Goal: Information Seeking & Learning: Learn about a topic

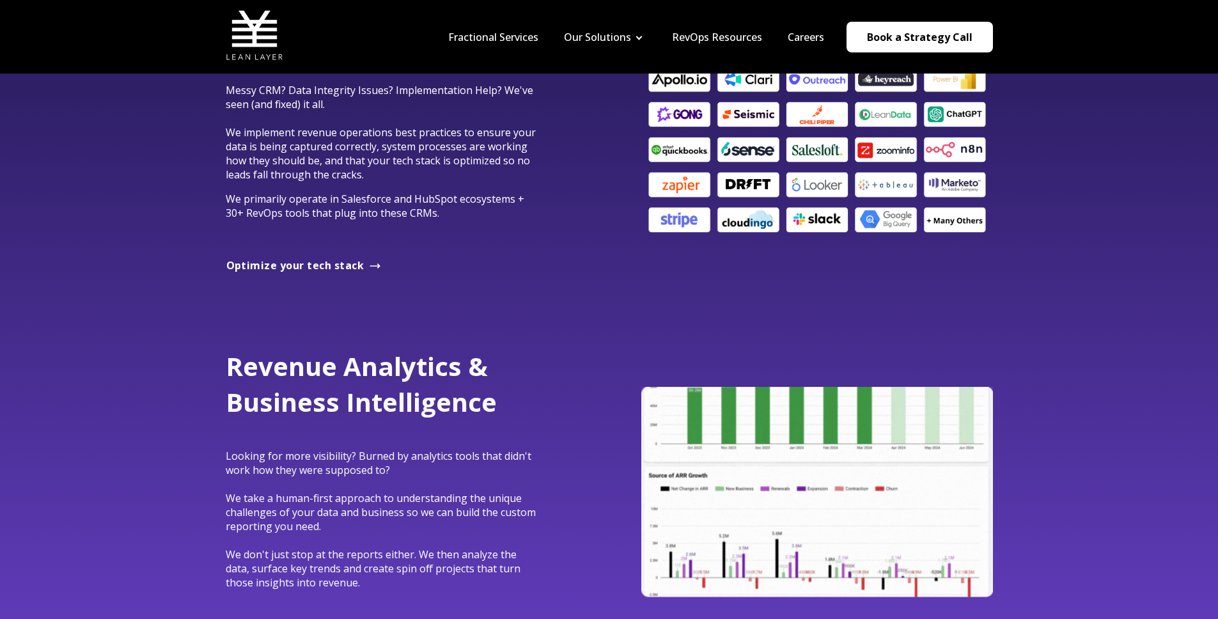
scroll to position [723, 0]
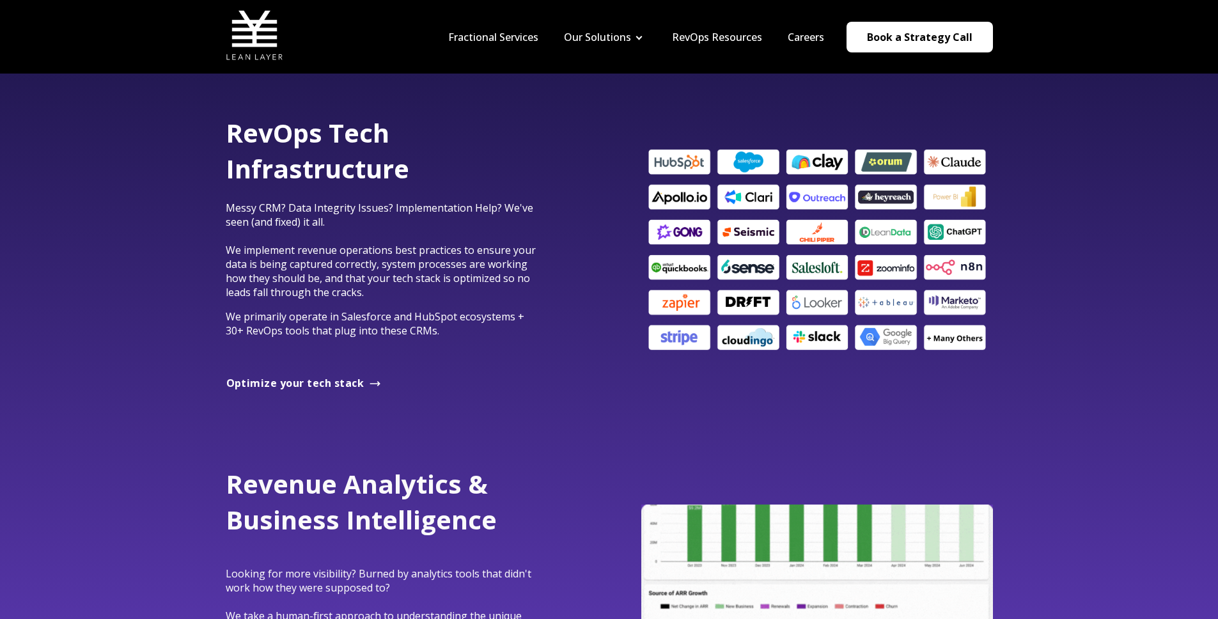
click at [561, 299] on div "RevOps Tech Infrastructure Messy CRM? Data Integrity Issues? Implementation Hel…" at bounding box center [609, 250] width 793 height 270
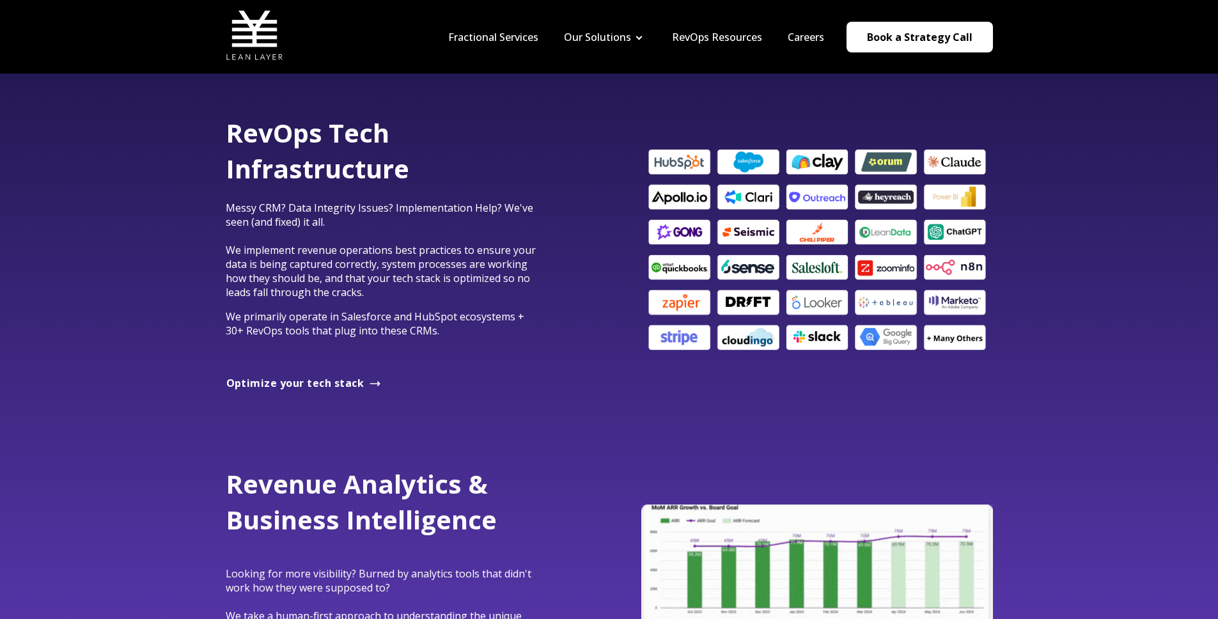
click at [512, 349] on p at bounding box center [384, 355] width 316 height 14
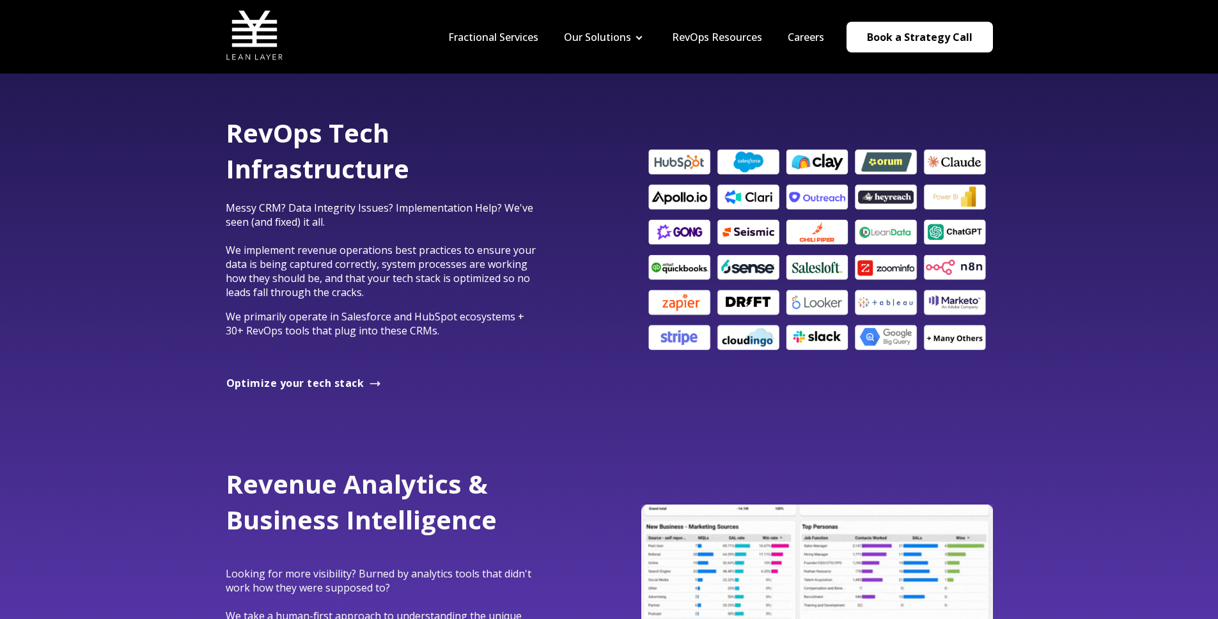
click at [471, 327] on p "We primarily operate in Salesforce and HubSpot ecosystems + 30+ RevOps tools th…" at bounding box center [384, 324] width 316 height 28
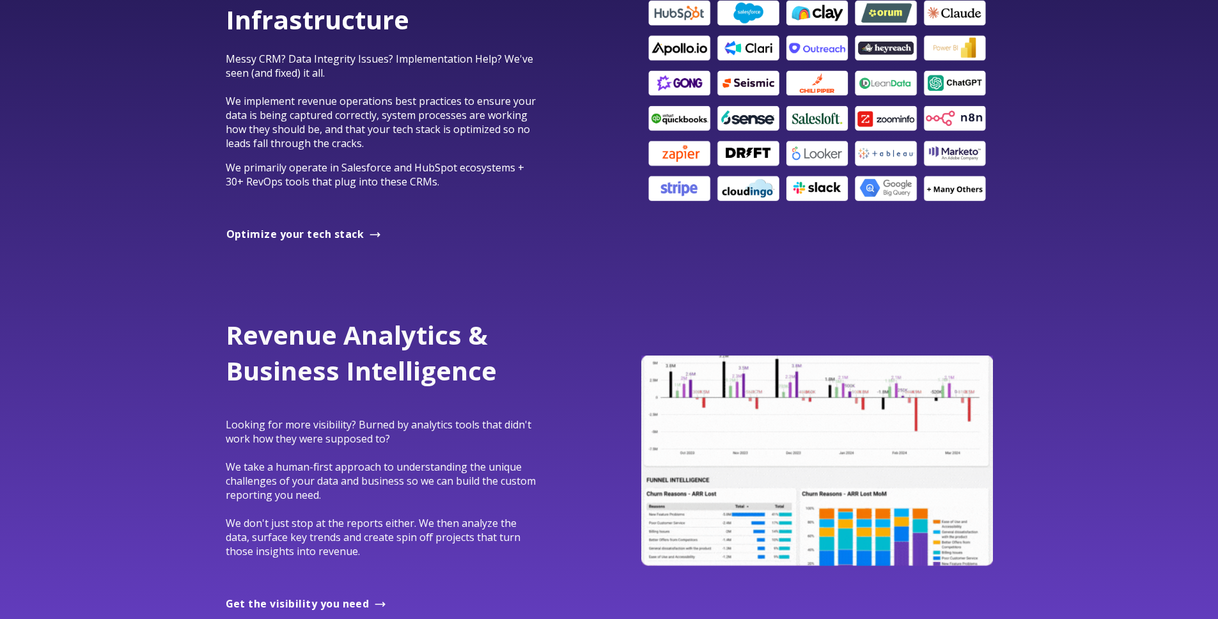
scroll to position [879, 0]
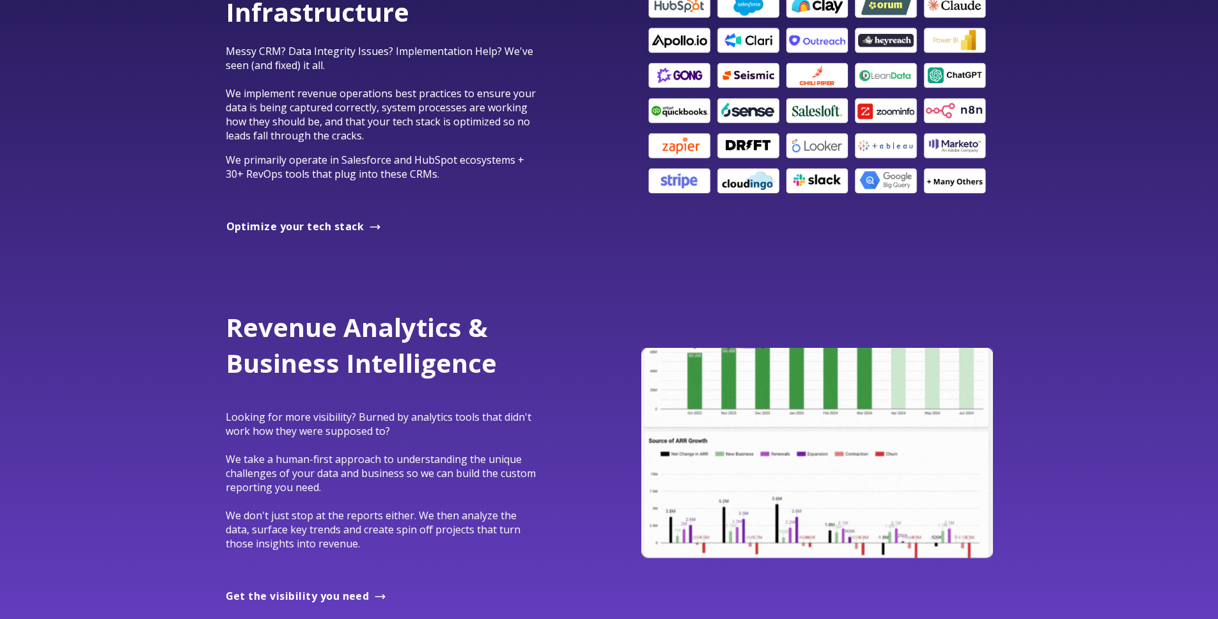
click at [1147, 97] on div "RevOps Tech Infrastructure Messy CRM? Data Integrity Issues? Implementation Hel…" at bounding box center [609, 93] width 1218 height 352
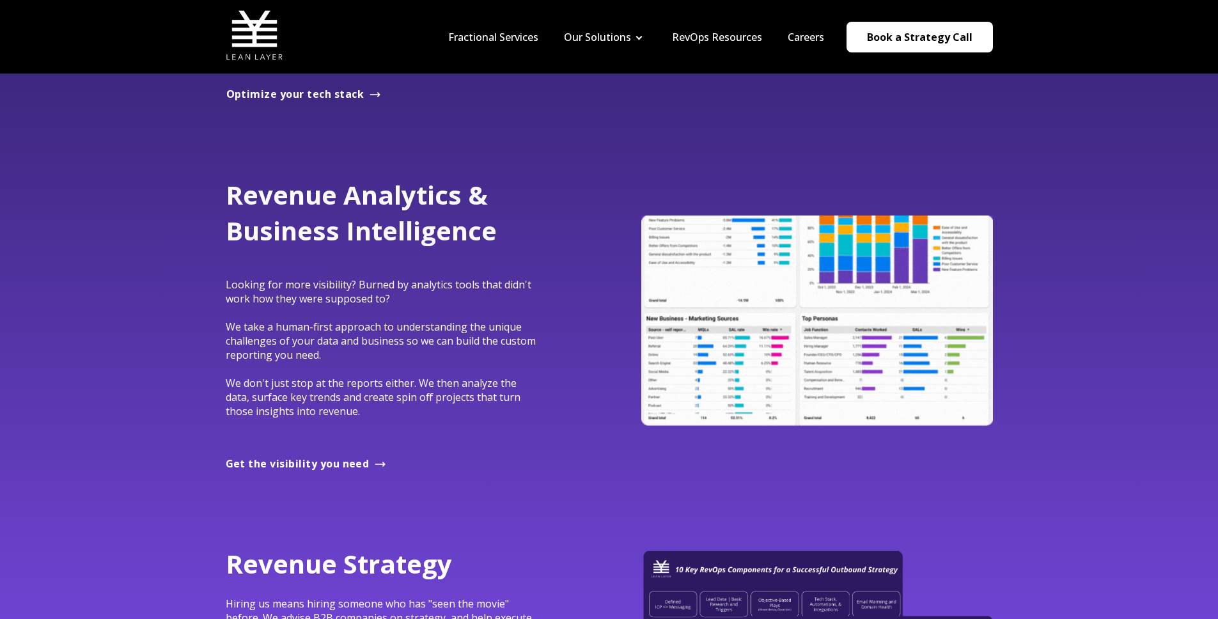
scroll to position [0, 0]
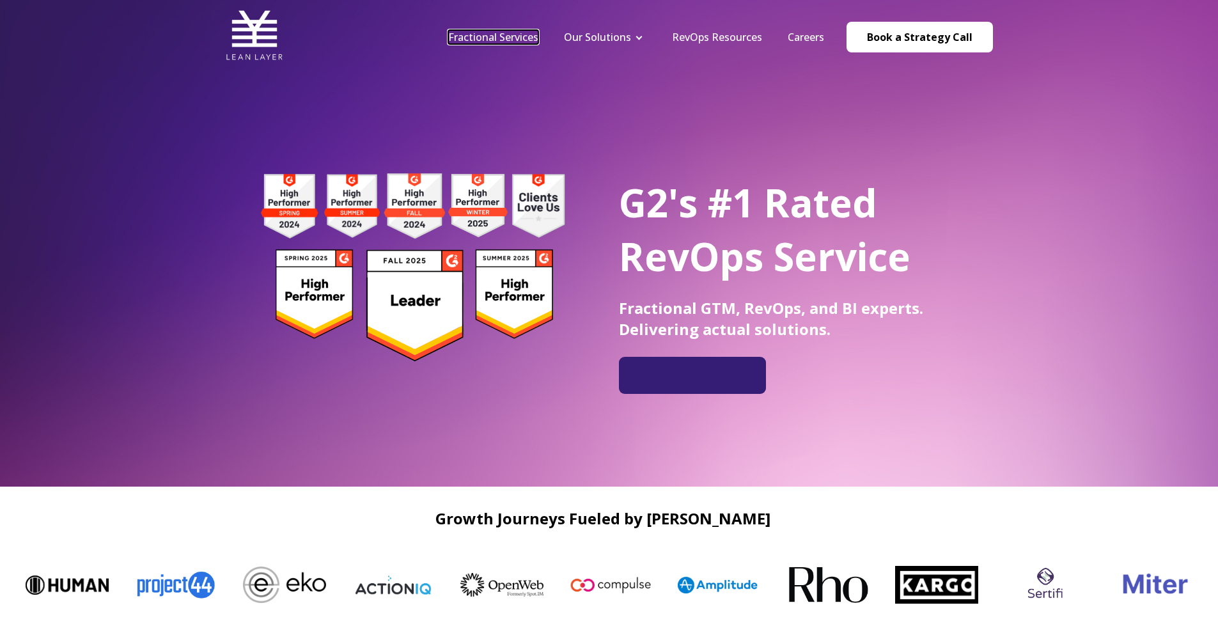
click at [512, 36] on link "Fractional Services" at bounding box center [493, 37] width 90 height 14
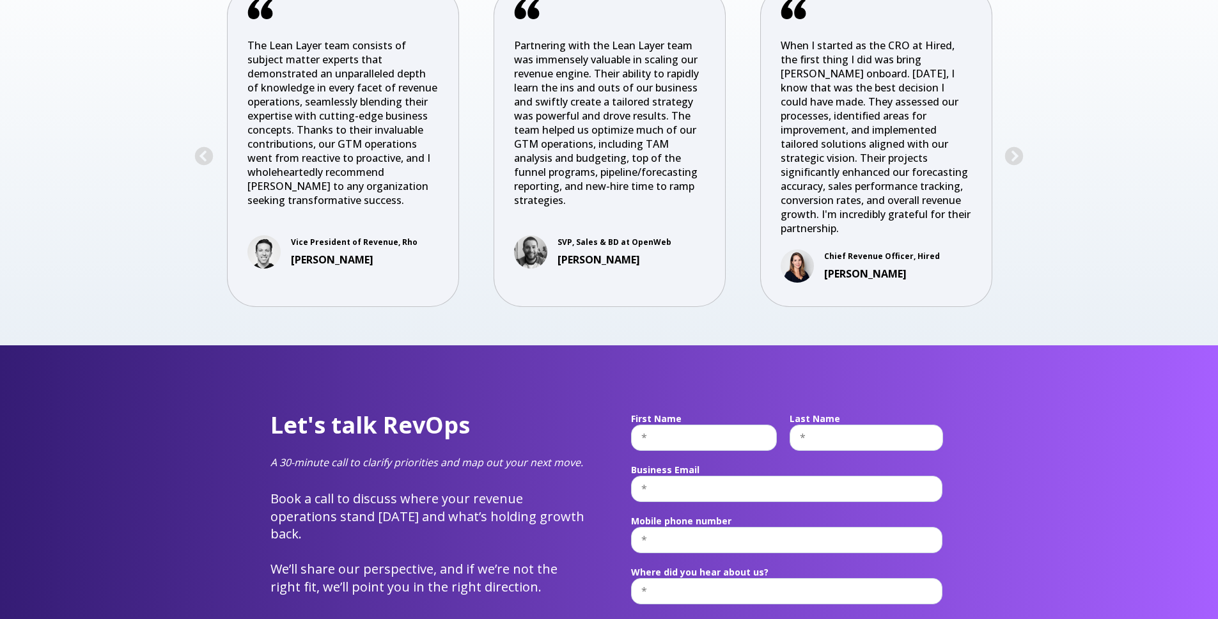
scroll to position [4950, 0]
